Goal: Information Seeking & Learning: Learn about a topic

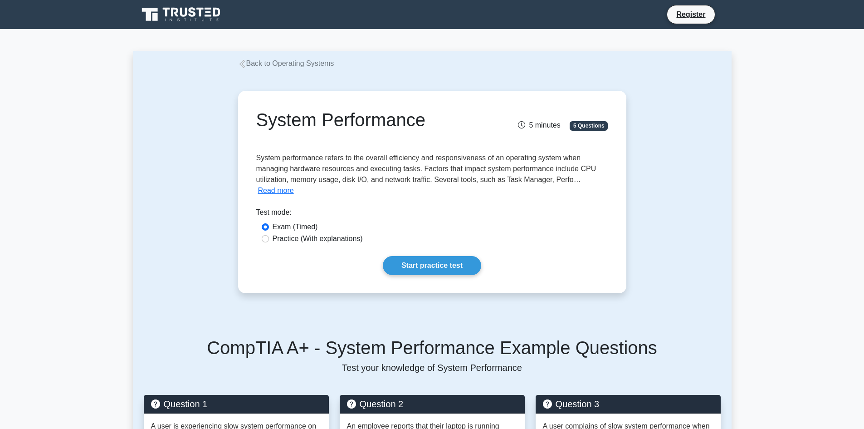
click at [276, 64] on link "Back to Operating Systems" at bounding box center [286, 63] width 96 height 8
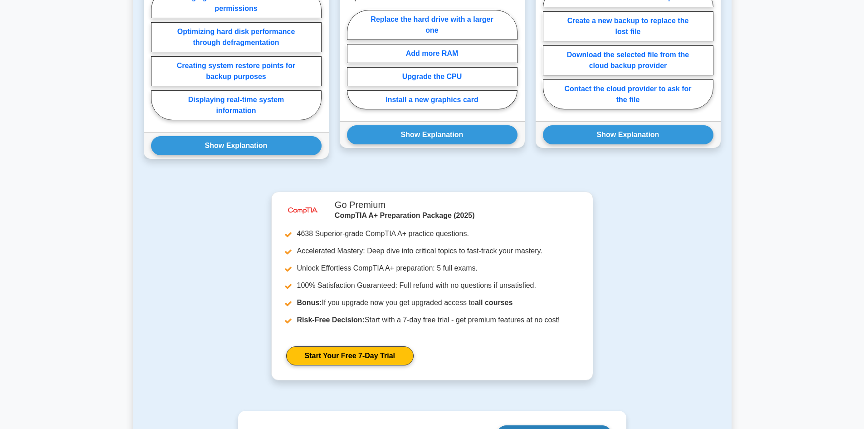
scroll to position [726, 0]
